Goal: Check status: Check status

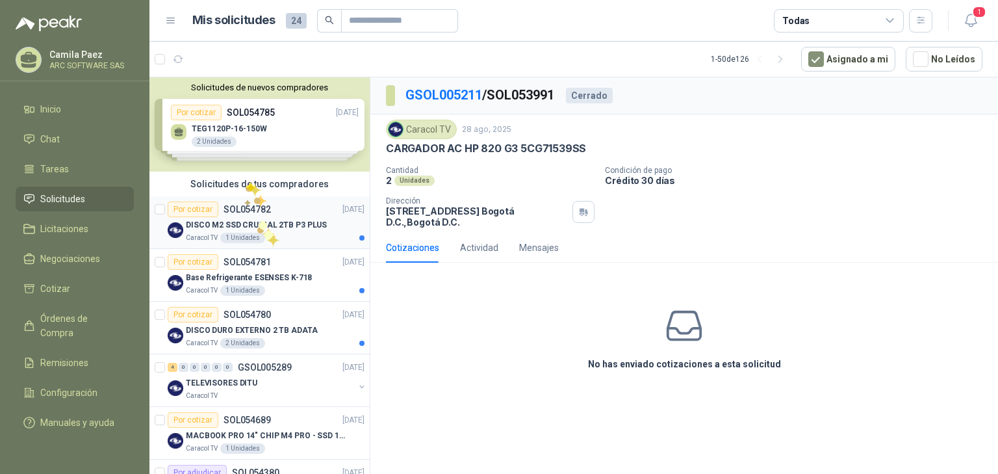
click at [257, 224] on p "DISCO M2 SSD CRUCIAL 2TB P3 PLUS" at bounding box center [256, 225] width 141 height 12
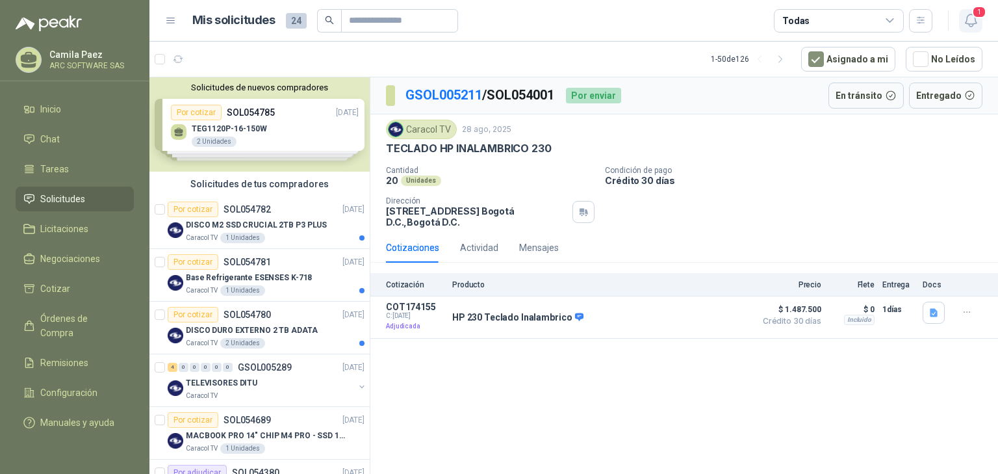
click at [966, 20] on icon "button" at bounding box center [971, 20] width 16 height 16
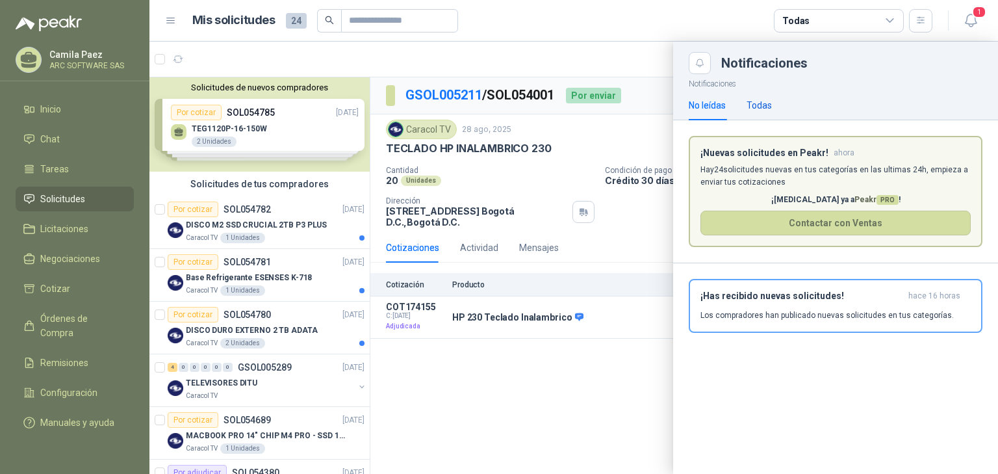
click at [767, 101] on div "Todas" at bounding box center [759, 105] width 25 height 14
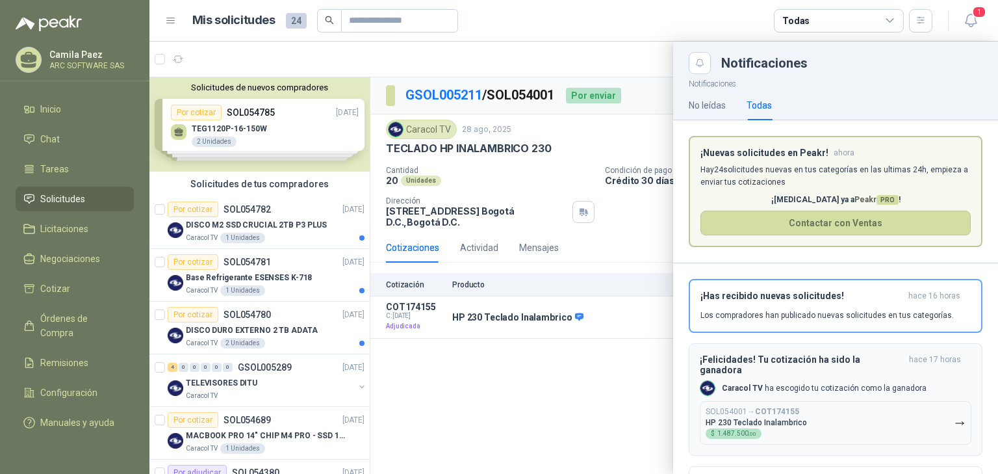
click at [793, 359] on h3 "¡Felicidades! Tu cotización ha sido la ganadora" at bounding box center [802, 364] width 204 height 21
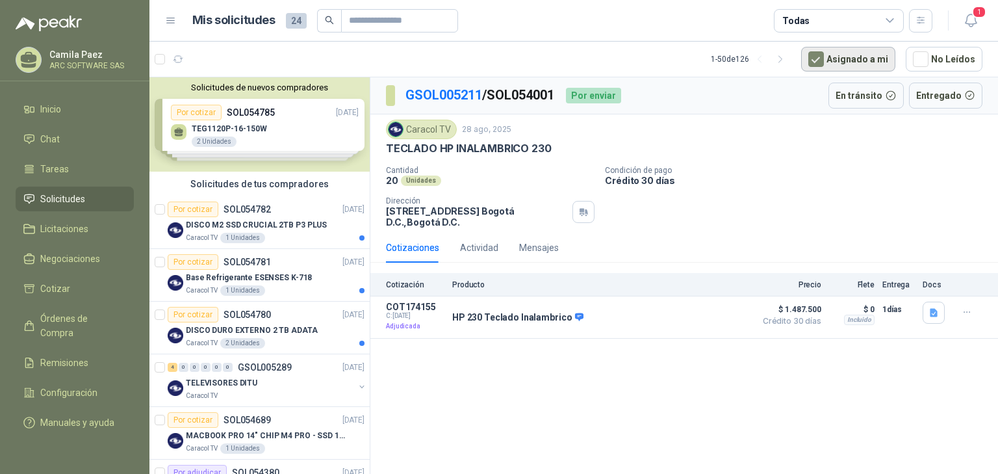
click at [867, 57] on button "Asignado a mi" at bounding box center [848, 59] width 94 height 25
click at [412, 329] on p "Adjudicada" at bounding box center [415, 326] width 58 height 13
click at [415, 311] on p "COT174155" at bounding box center [415, 306] width 58 height 10
click at [933, 310] on icon "button" at bounding box center [934, 313] width 8 height 8
click at [973, 312] on icon "button" at bounding box center [967, 312] width 11 height 11
